Goal: Obtain resource: Obtain resource

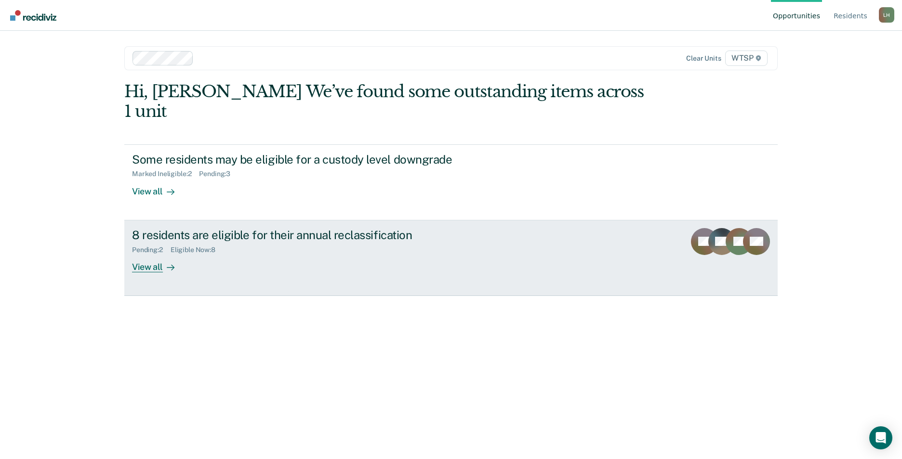
click at [206, 246] on div "Eligible Now : 8" at bounding box center [196, 250] width 52 height 8
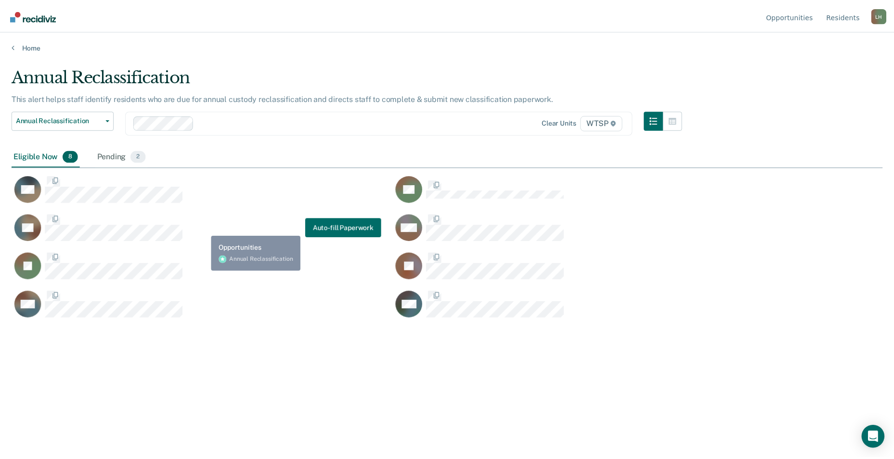
scroll to position [314, 871]
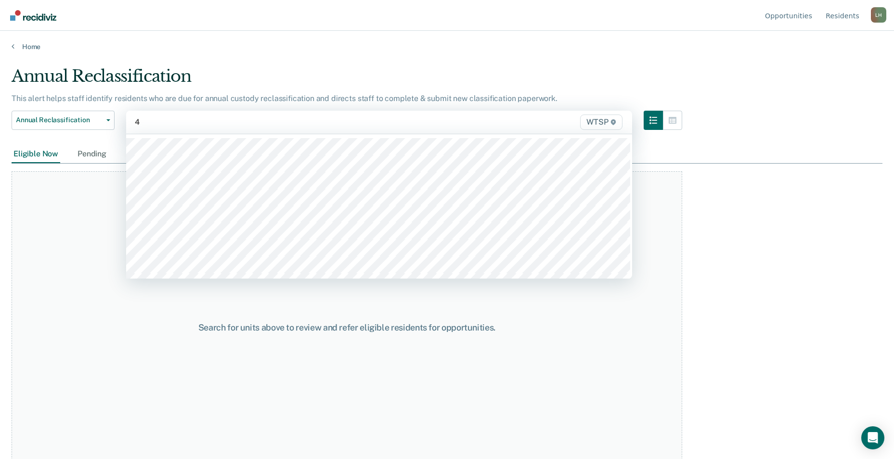
type input "4a"
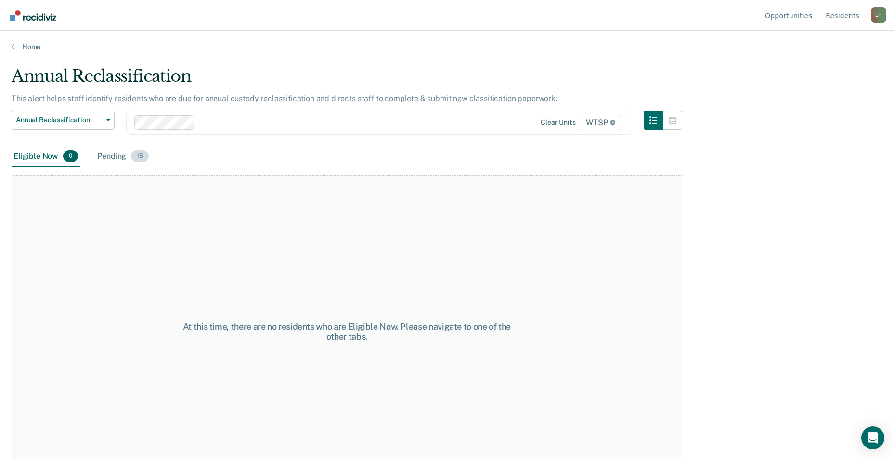
click at [106, 157] on div "Pending 15" at bounding box center [122, 156] width 55 height 21
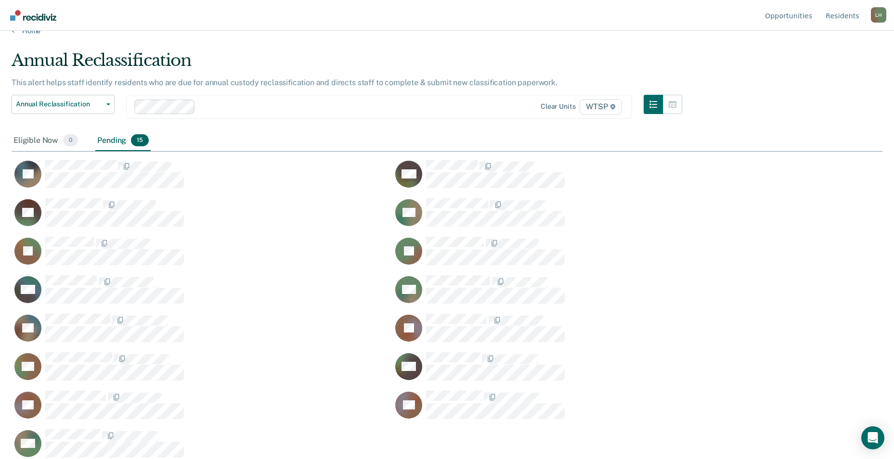
scroll to position [24, 0]
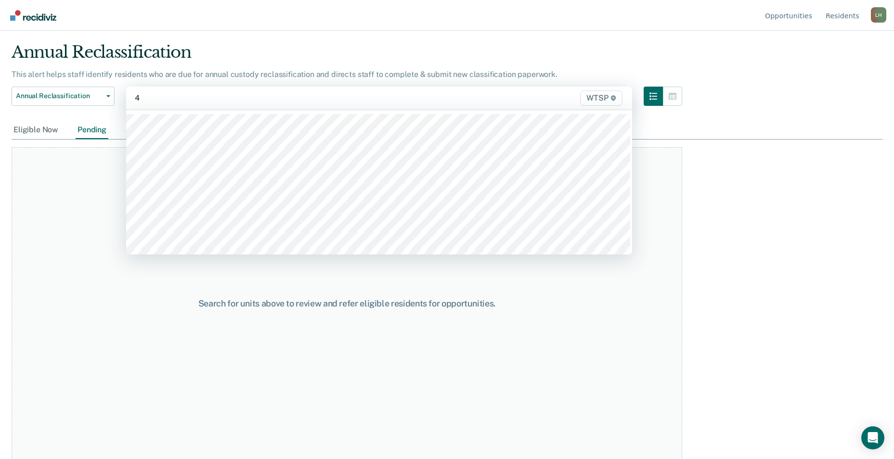
type input "4b"
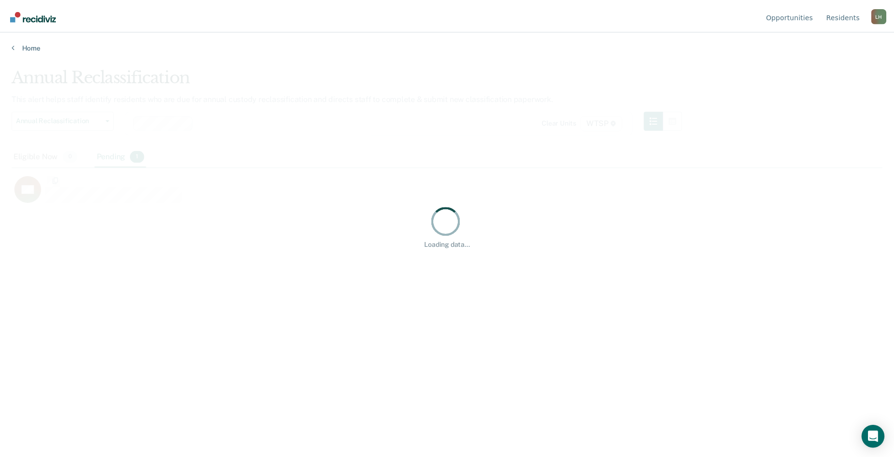
scroll to position [314, 871]
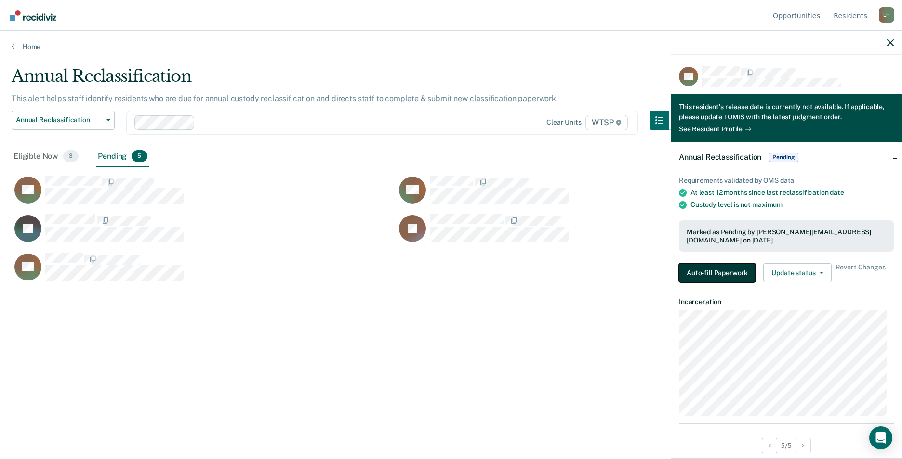
click at [707, 272] on button "Auto-fill Paperwork" at bounding box center [717, 272] width 77 height 19
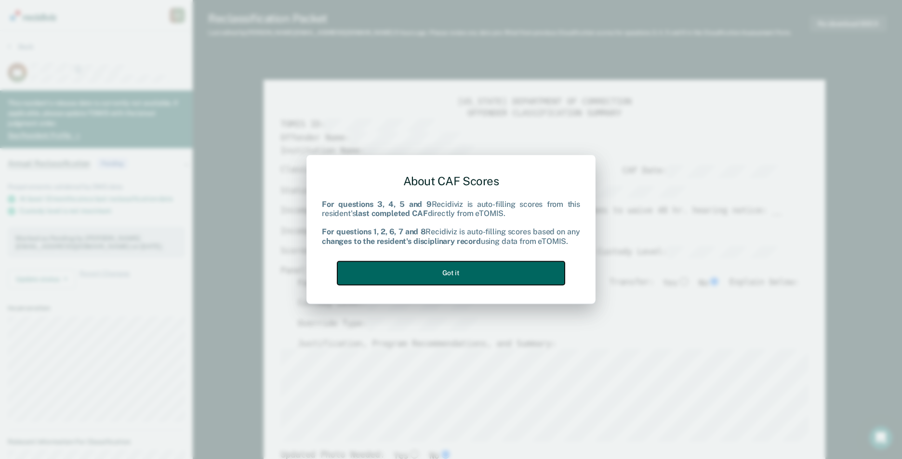
click at [505, 274] on button "Got it" at bounding box center [450, 274] width 227 height 24
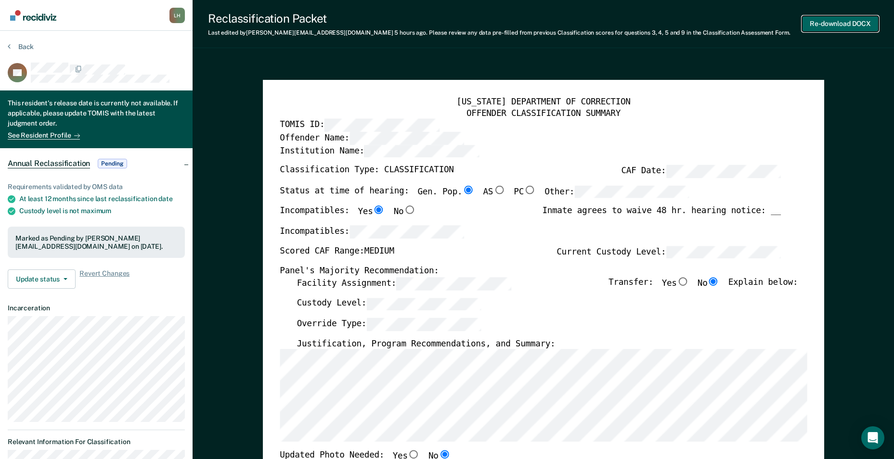
click at [847, 19] on button "Re-download DOCX" at bounding box center [840, 24] width 77 height 16
type textarea "x"
